Goal: Find specific page/section: Find specific page/section

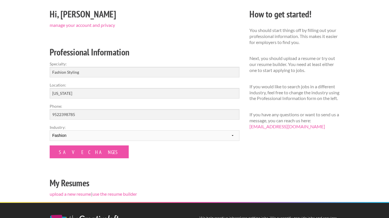
scroll to position [54, 0]
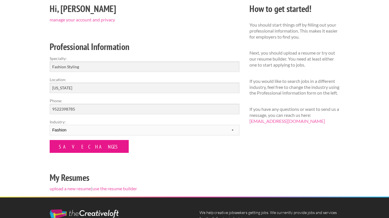
click at [82, 147] on input "Save Changes" at bounding box center [89, 146] width 79 height 13
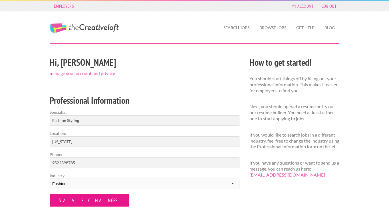
click at [82, 199] on input "Save Changes" at bounding box center [89, 199] width 79 height 13
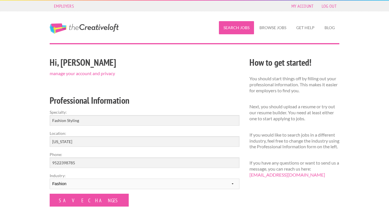
click at [234, 30] on link "Search Jobs" at bounding box center [236, 27] width 35 height 13
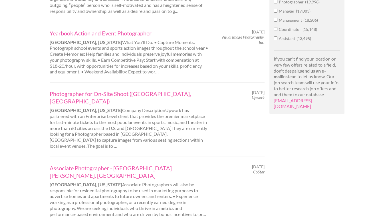
scroll to position [391, 0]
